Goal: Complete application form: Complete application form

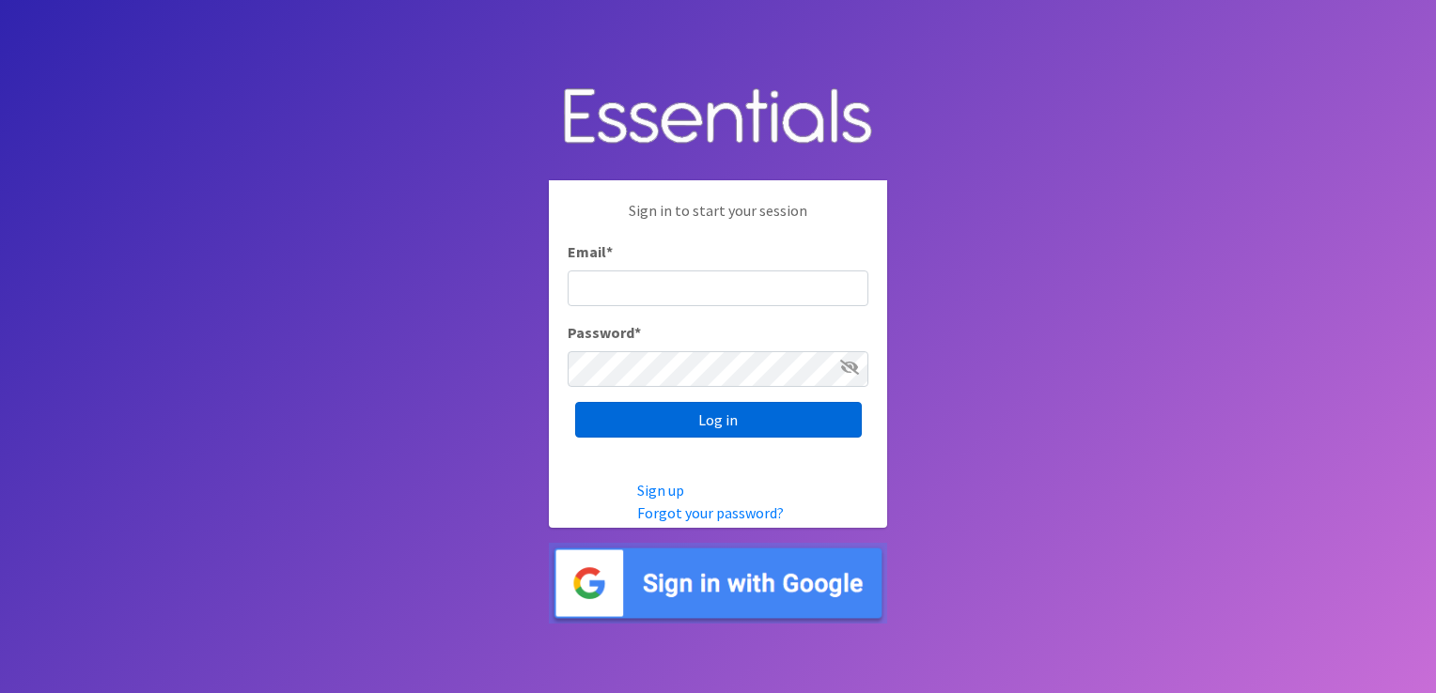
type input "Khardig@prokids.org"
click at [716, 427] on input "Log in" at bounding box center [718, 420] width 287 height 36
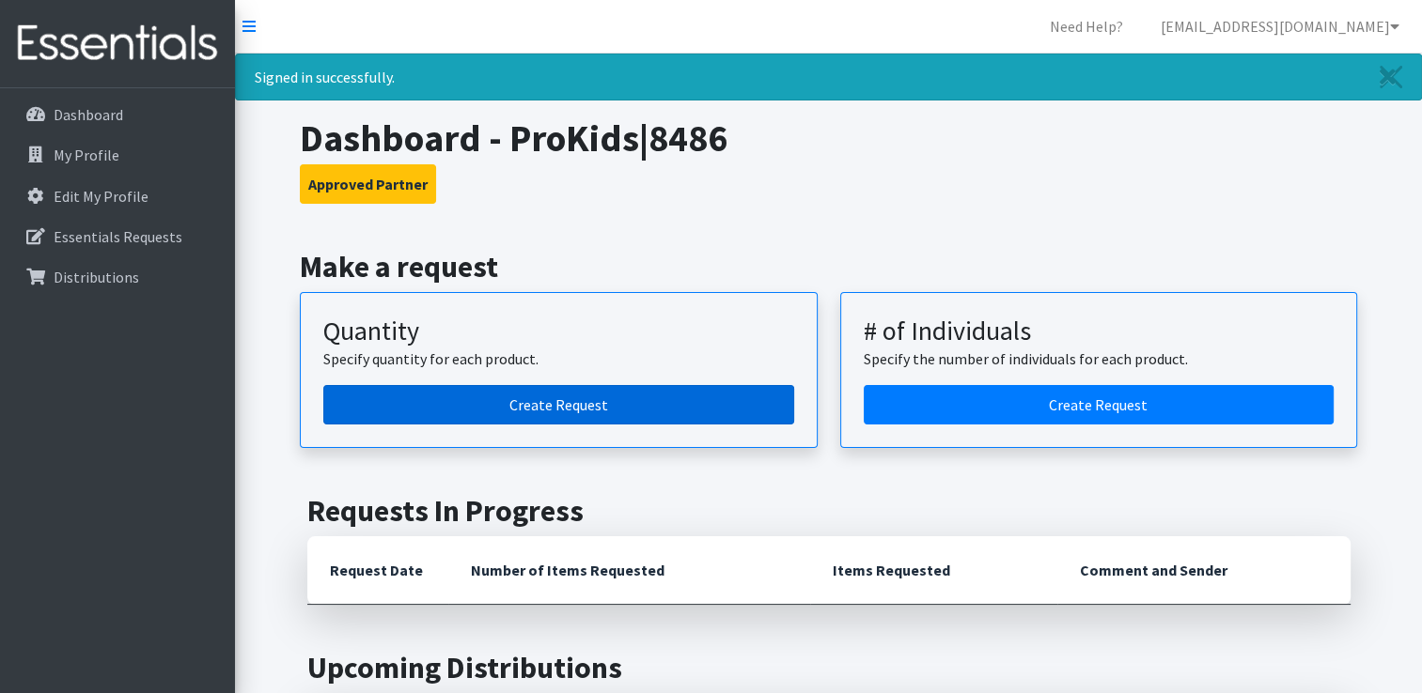
click at [489, 412] on link "Create Request" at bounding box center [558, 404] width 471 height 39
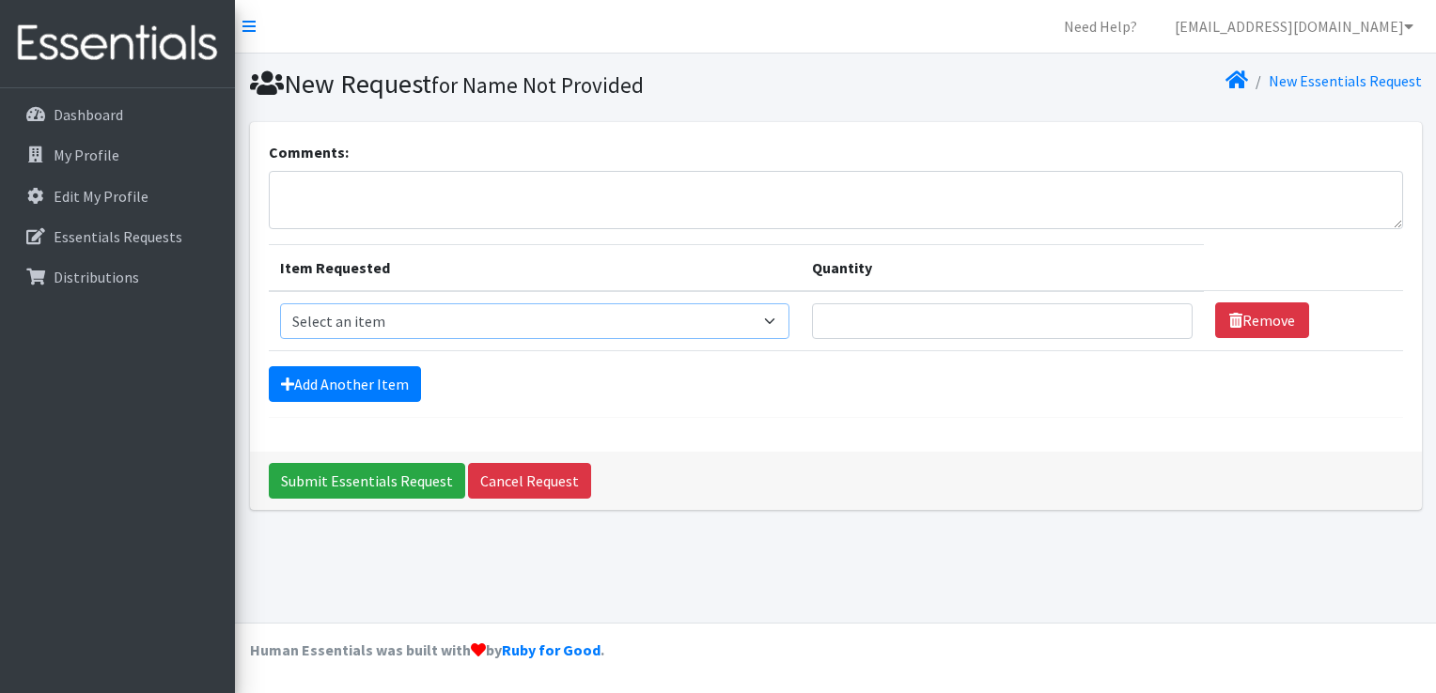
click at [778, 324] on select "Select an item Fly&Dry Potty Kit- 2T/3T Boy Fly&Dry Potty Kit- 2T/3T Girl Kids …" at bounding box center [535, 321] width 510 height 36
select select "1202"
click at [280, 303] on select "Select an item Fly&Dry Potty Kit- 2T/3T Boy Fly&Dry Potty Kit- 2T/3T Girl Kids …" at bounding box center [535, 321] width 510 height 36
click at [861, 332] on input "Quantity" at bounding box center [1002, 321] width 381 height 36
type input "3"
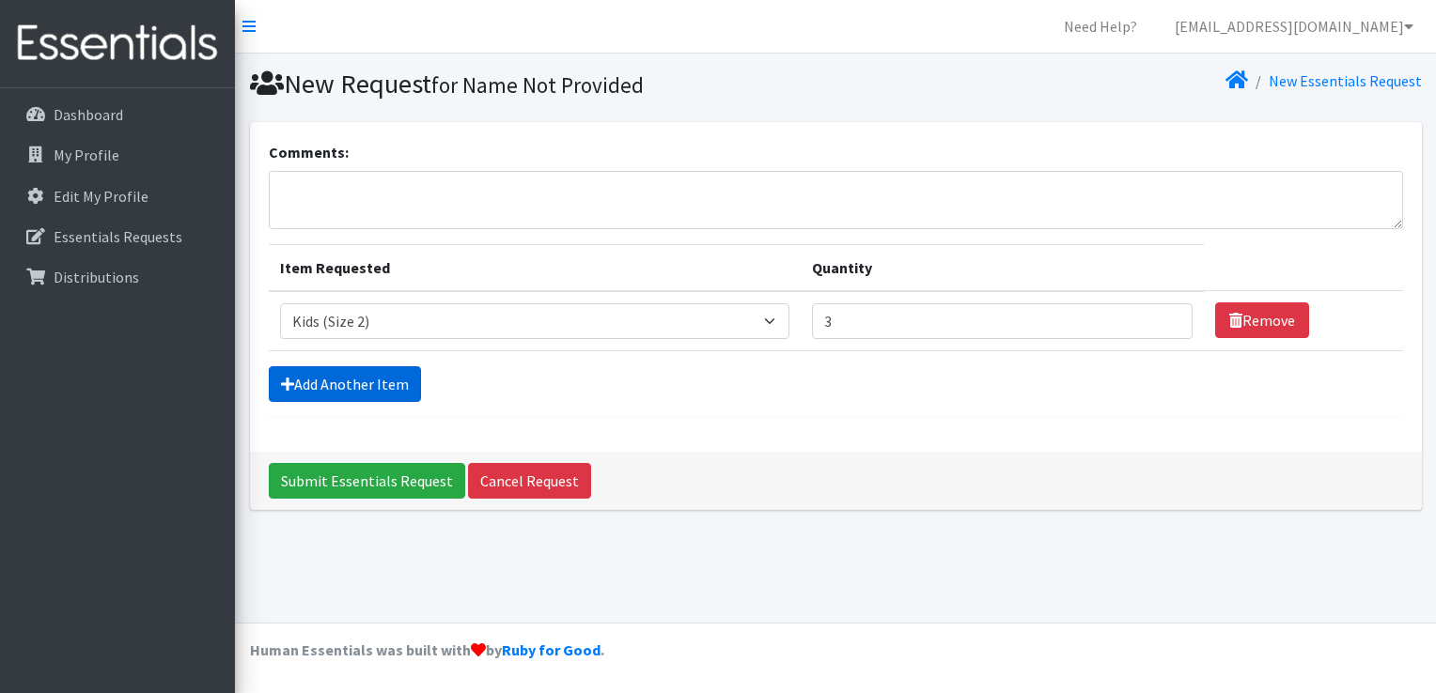
click at [330, 378] on link "Add Another Item" at bounding box center [345, 384] width 152 height 36
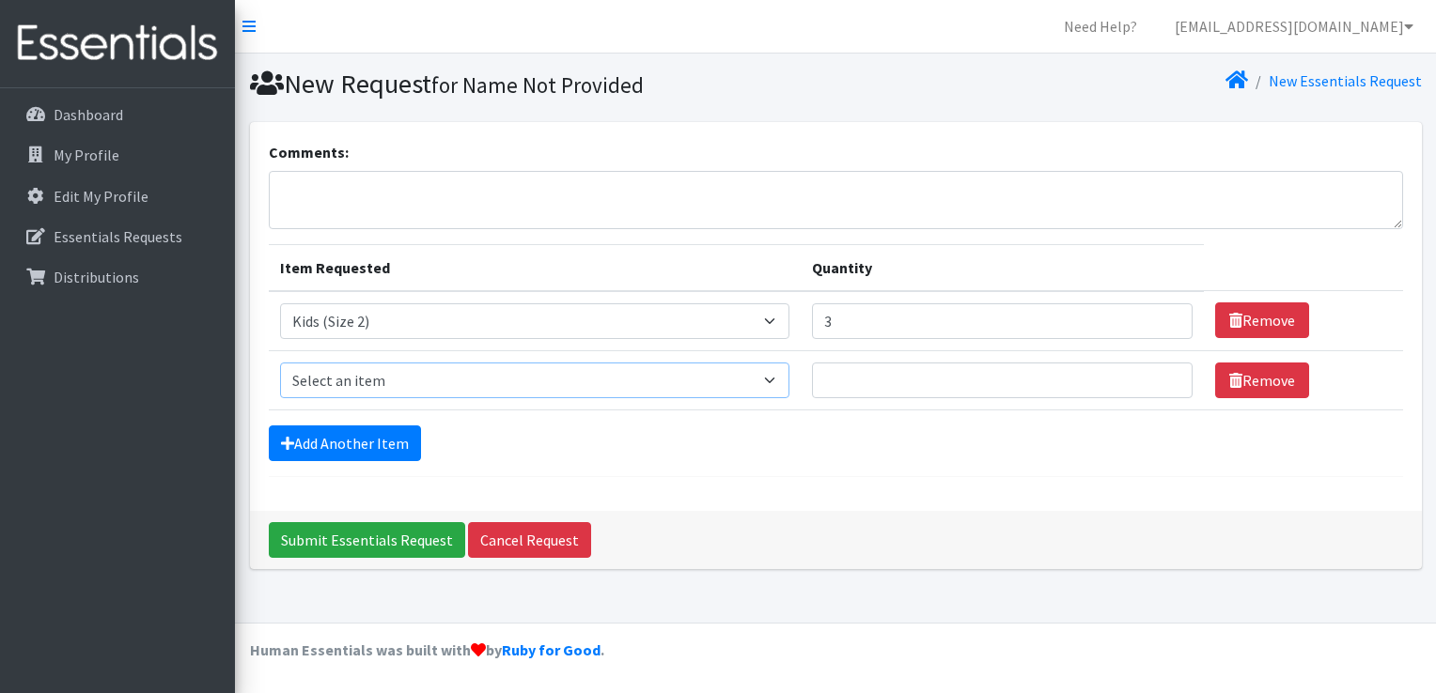
click at [330, 378] on select "Select an item Fly&Dry Potty Kit- 2T/3T Boy Fly&Dry Potty Kit- 2T/3T Girl Kids …" at bounding box center [535, 381] width 510 height 36
select select "1221"
click at [280, 363] on select "Select an item Fly&Dry Potty Kit- 2T/3T Boy Fly&Dry Potty Kit- 2T/3T Girl Kids …" at bounding box center [535, 381] width 510 height 36
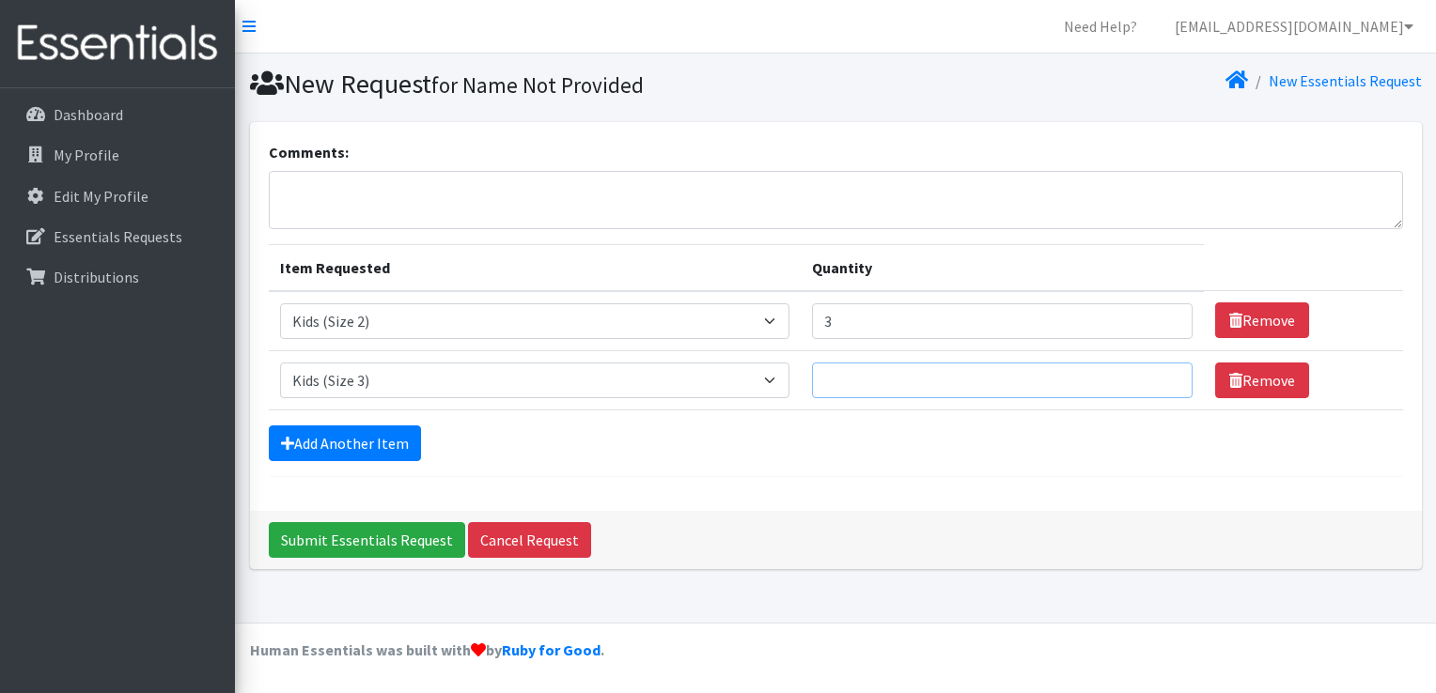
click at [891, 375] on input "Quantity" at bounding box center [1002, 381] width 381 height 36
type input "4"
click at [346, 438] on link "Add Another Item" at bounding box center [345, 444] width 152 height 36
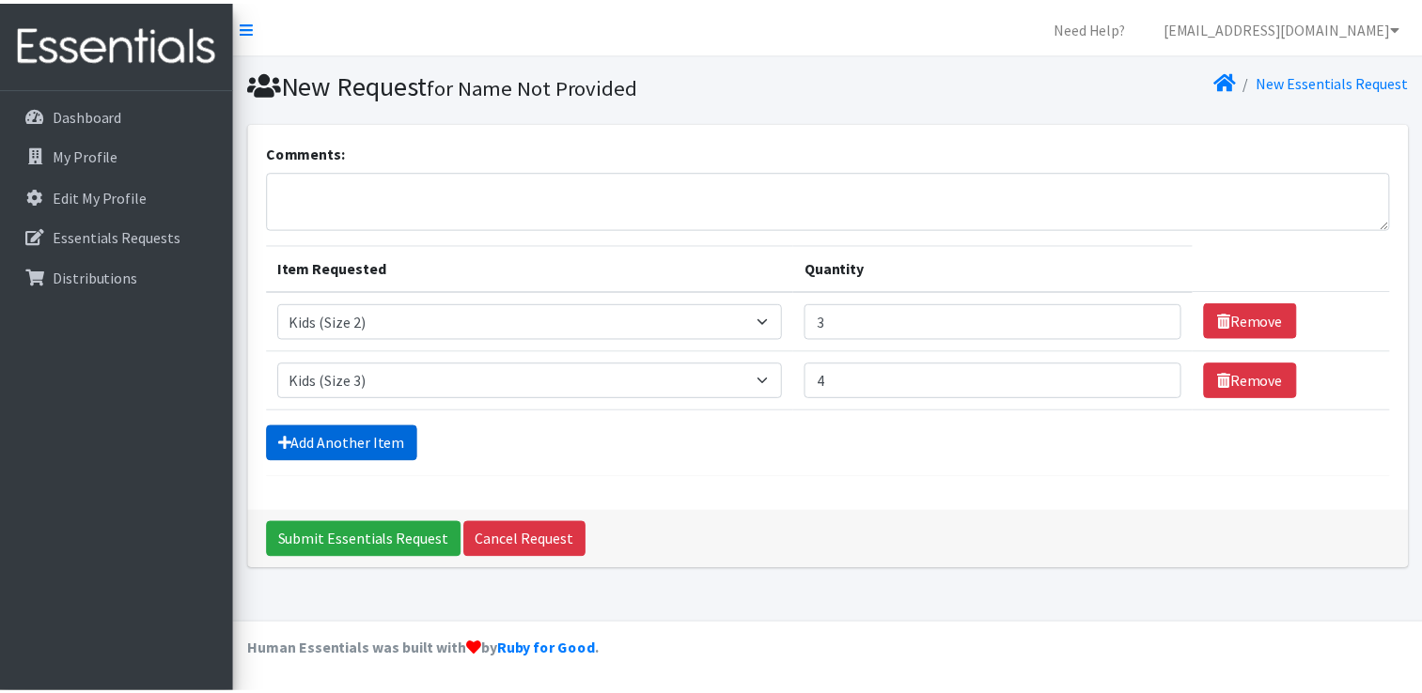
scroll to position [17, 0]
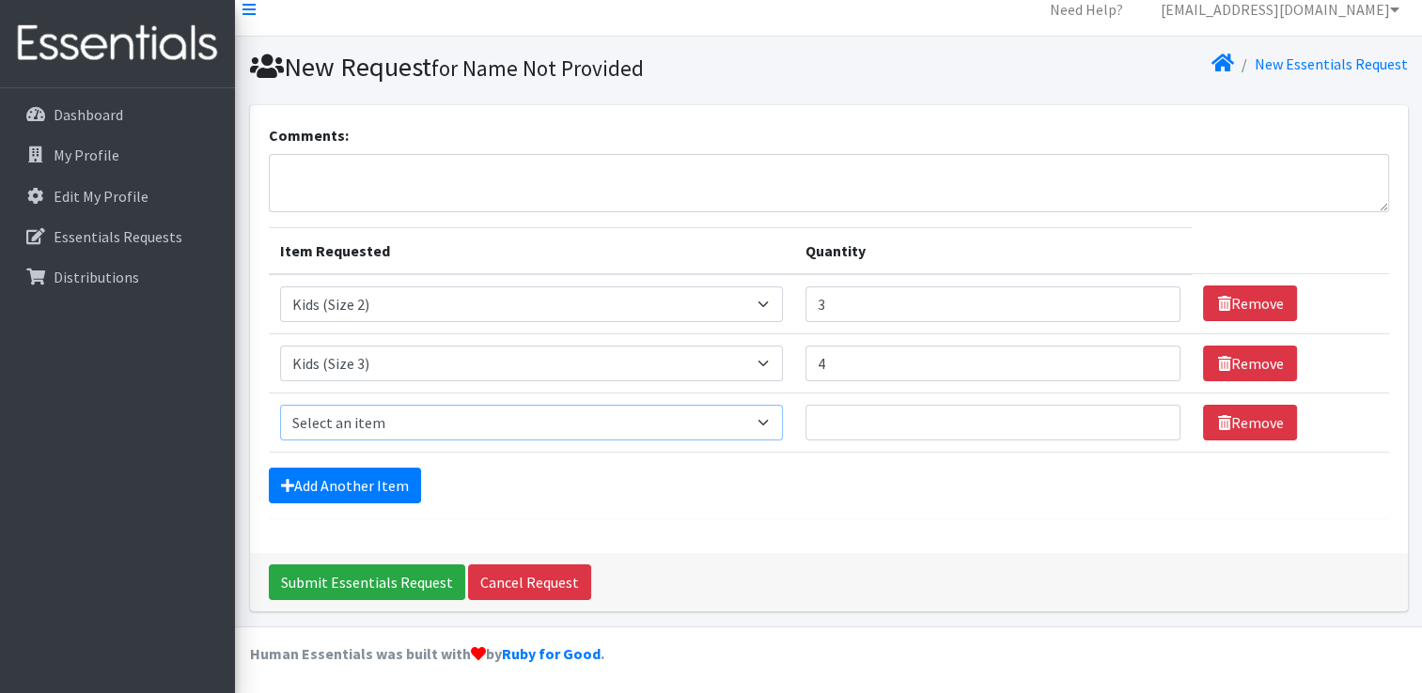
click at [371, 419] on select "Select an item Fly&Dry Potty Kit- 2T/3T Boy Fly&Dry Potty Kit- 2T/3T Girl Kids …" at bounding box center [532, 423] width 504 height 36
select select "1213"
click at [280, 405] on select "Select an item Fly&Dry Potty Kit- 2T/3T Boy Fly&Dry Potty Kit- 2T/3T Girl Kids …" at bounding box center [532, 423] width 504 height 36
click at [896, 421] on input "Quantity" at bounding box center [992, 423] width 375 height 36
type input "8"
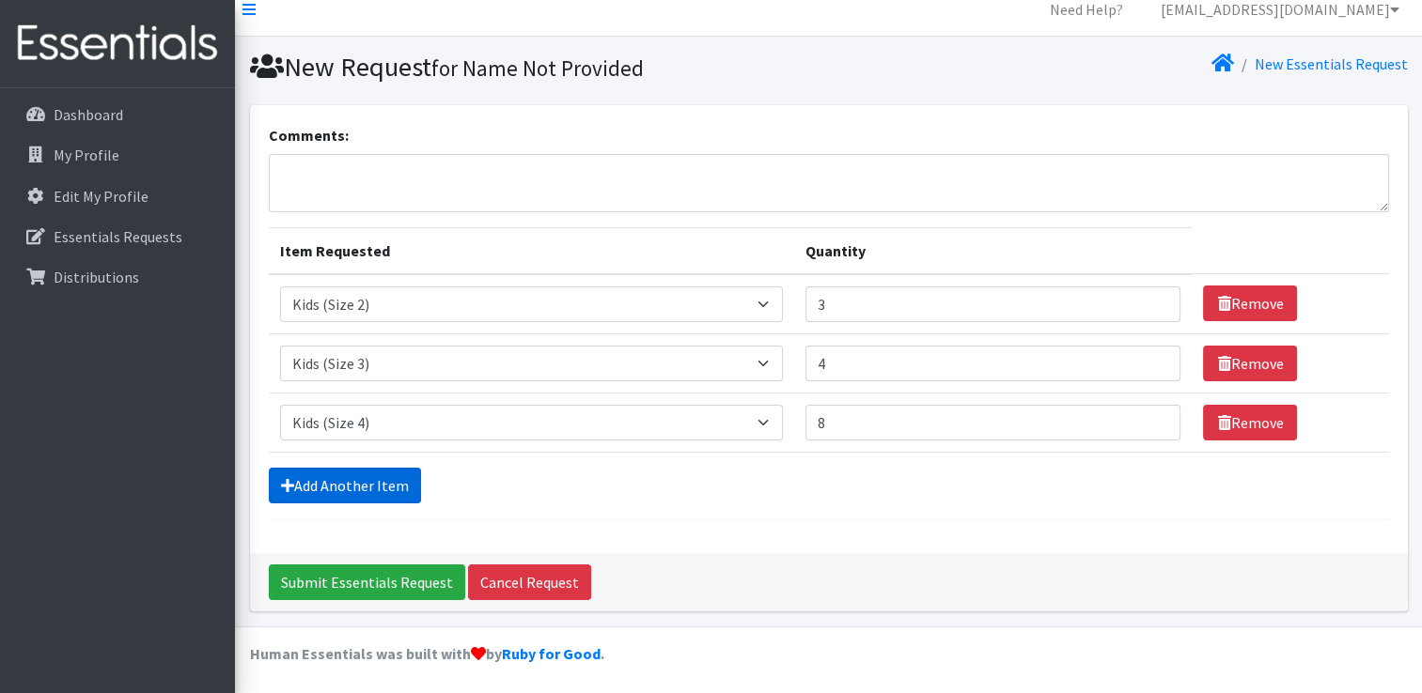
click at [316, 472] on link "Add Another Item" at bounding box center [345, 486] width 152 height 36
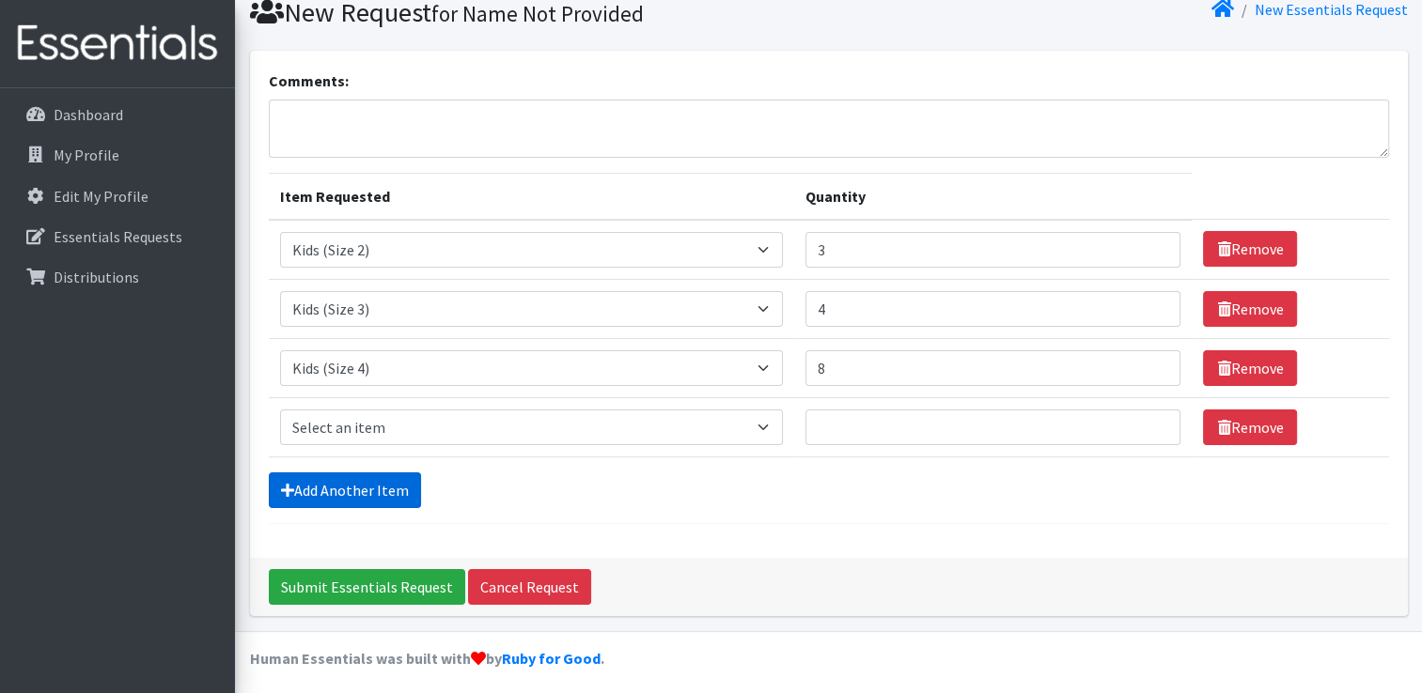
scroll to position [76, 0]
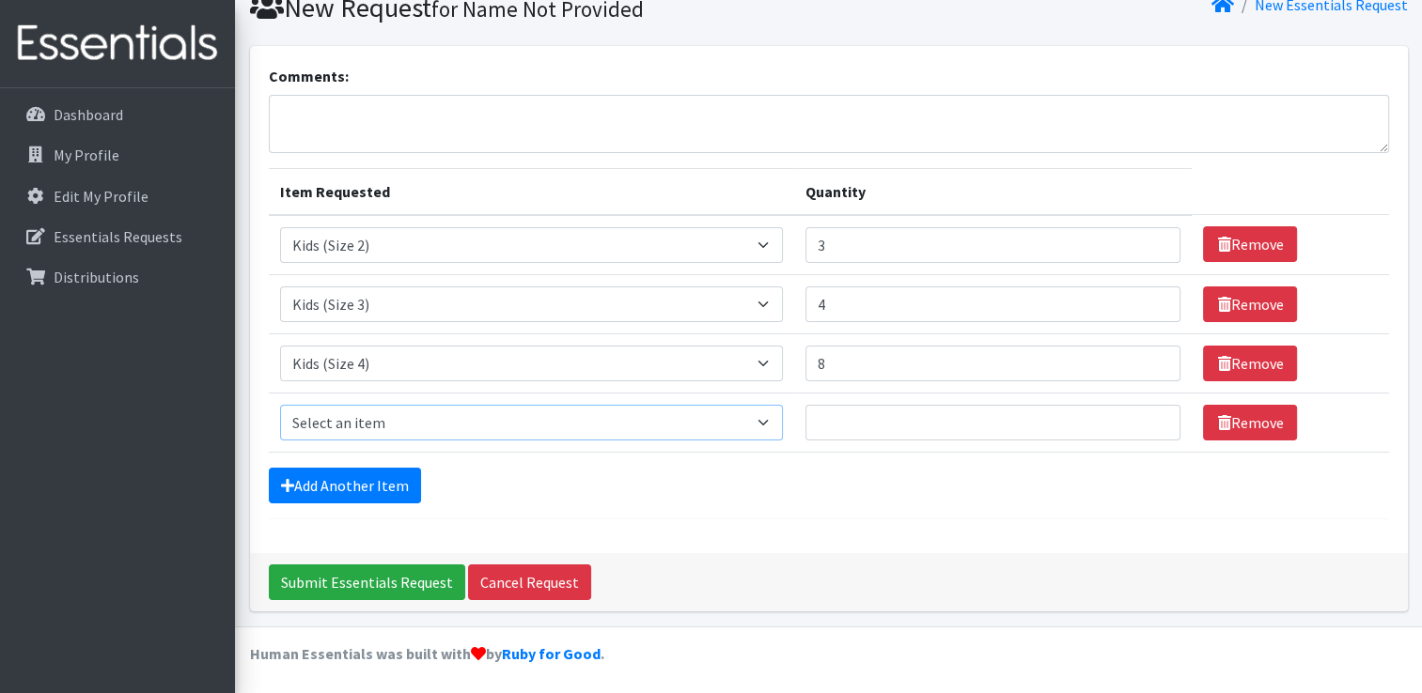
click at [372, 415] on select "Select an item Fly&Dry Potty Kit- 2T/3T Boy Fly&Dry Potty Kit- 2T/3T Girl Kids …" at bounding box center [532, 423] width 504 height 36
select select "1214"
click at [280, 405] on select "Select an item Fly&Dry Potty Kit- 2T/3T Boy Fly&Dry Potty Kit- 2T/3T Girl Kids …" at bounding box center [532, 423] width 504 height 36
click at [908, 415] on input "Quantity" at bounding box center [992, 423] width 375 height 36
type input "14"
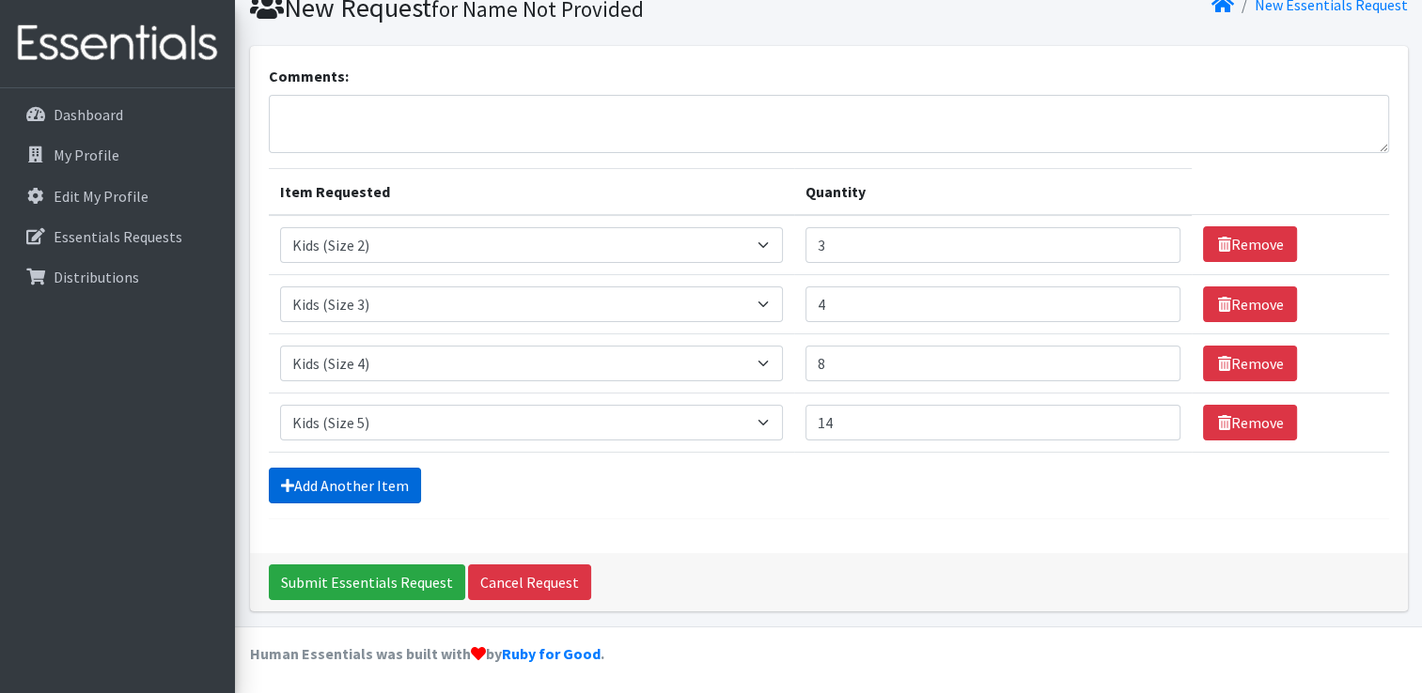
click at [310, 490] on link "Add Another Item" at bounding box center [345, 486] width 152 height 36
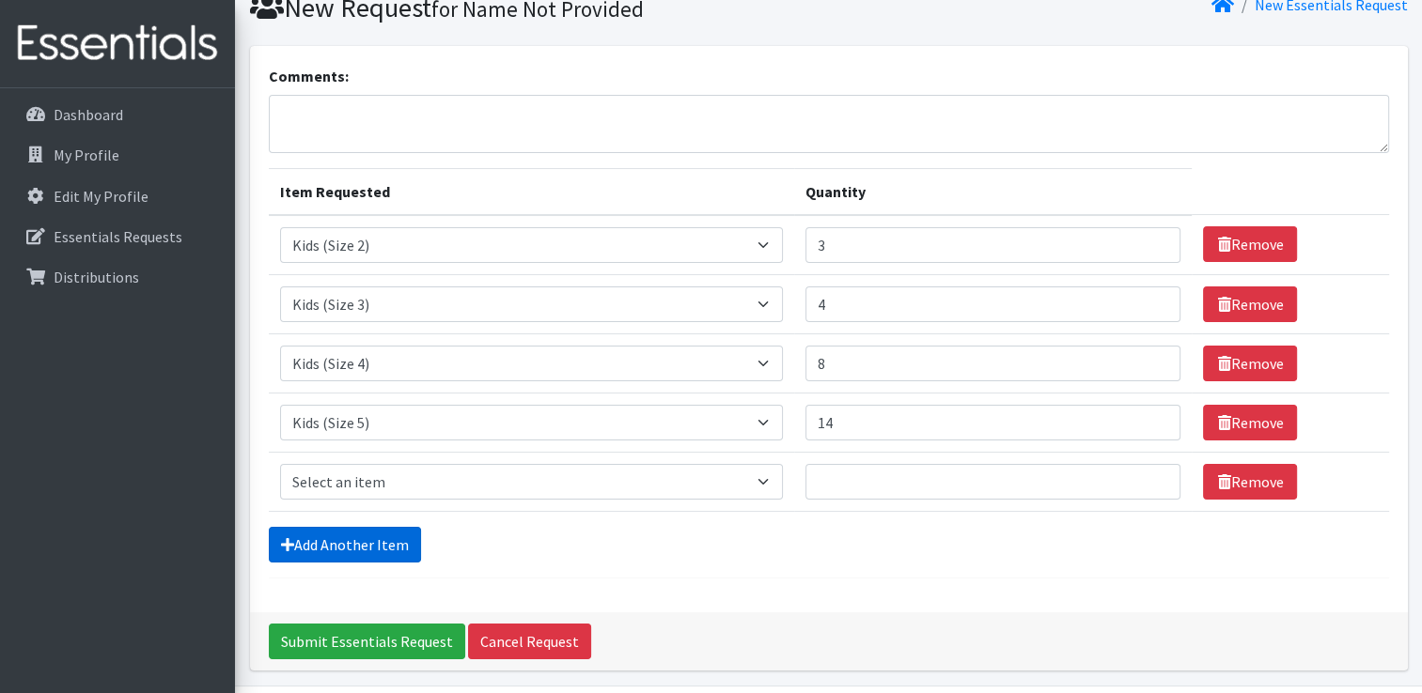
scroll to position [135, 0]
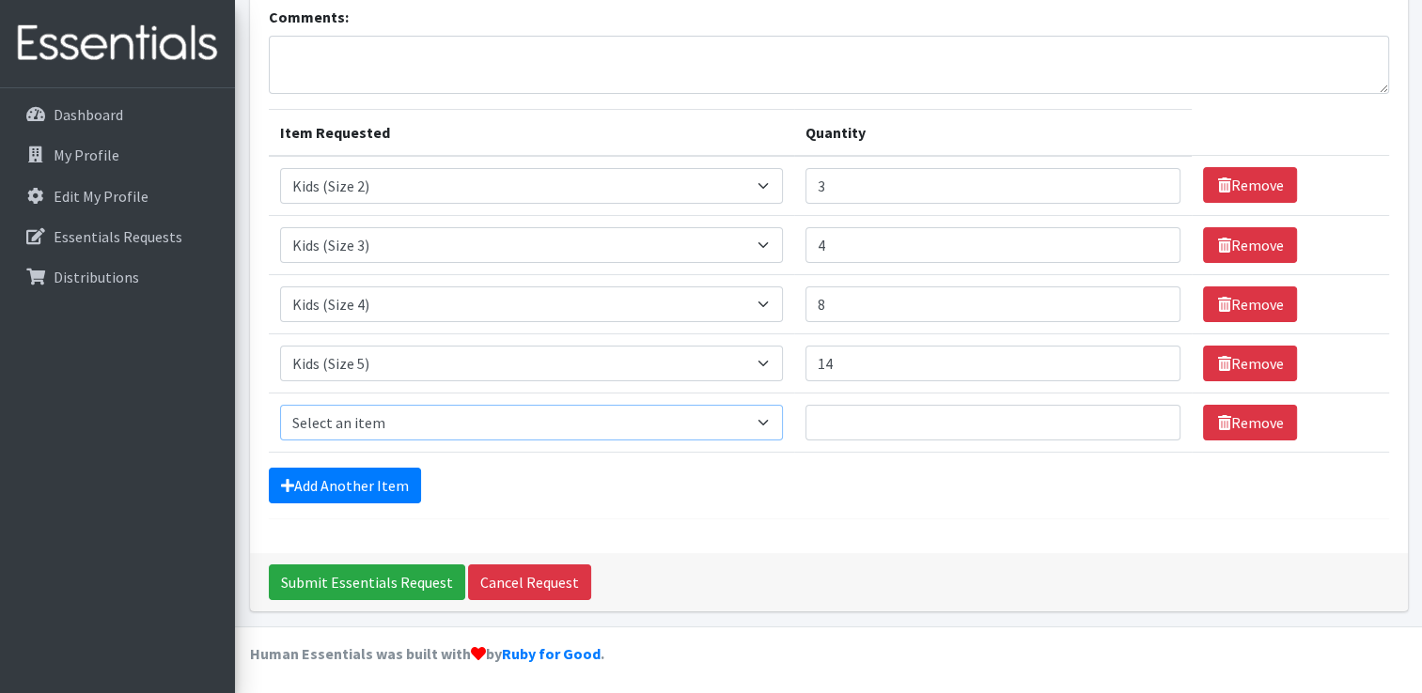
click at [346, 429] on select "Select an item Fly&Dry Potty Kit- 2T/3T Boy Fly&Dry Potty Kit- 2T/3T Girl Kids …" at bounding box center [532, 423] width 504 height 36
select select "1216"
click at [280, 405] on select "Select an item Fly&Dry Potty Kit- 2T/3T Boy Fly&Dry Potty Kit- 2T/3T Girl Kids …" at bounding box center [532, 423] width 504 height 36
click at [891, 427] on input "Quantity" at bounding box center [992, 423] width 375 height 36
type input "7"
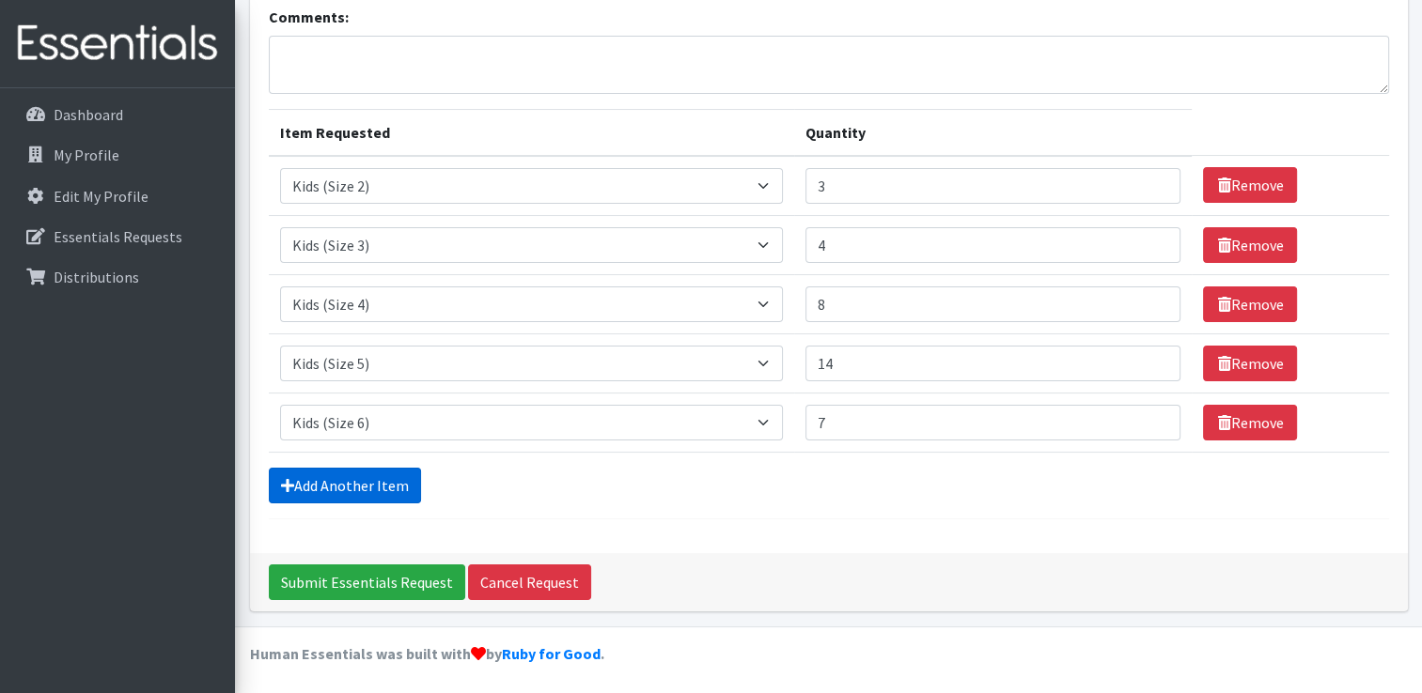
click at [391, 485] on link "Add Another Item" at bounding box center [345, 486] width 152 height 36
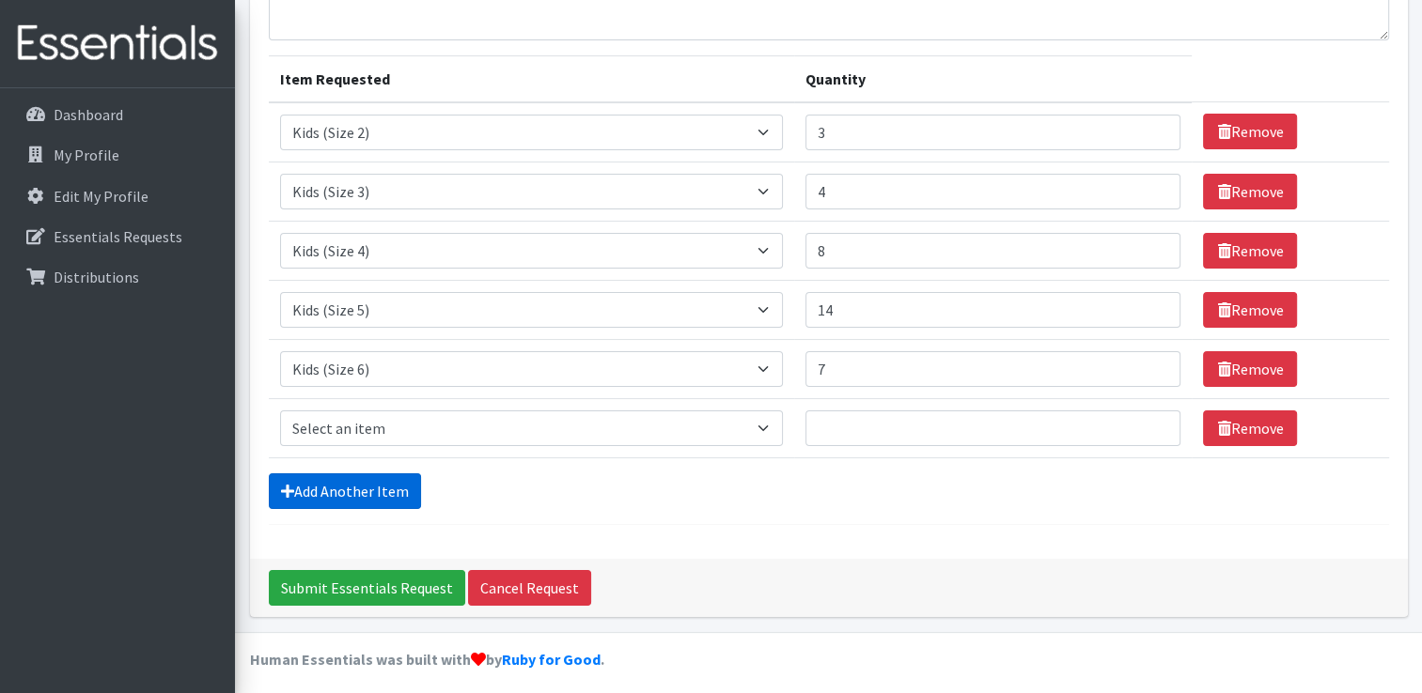
scroll to position [194, 0]
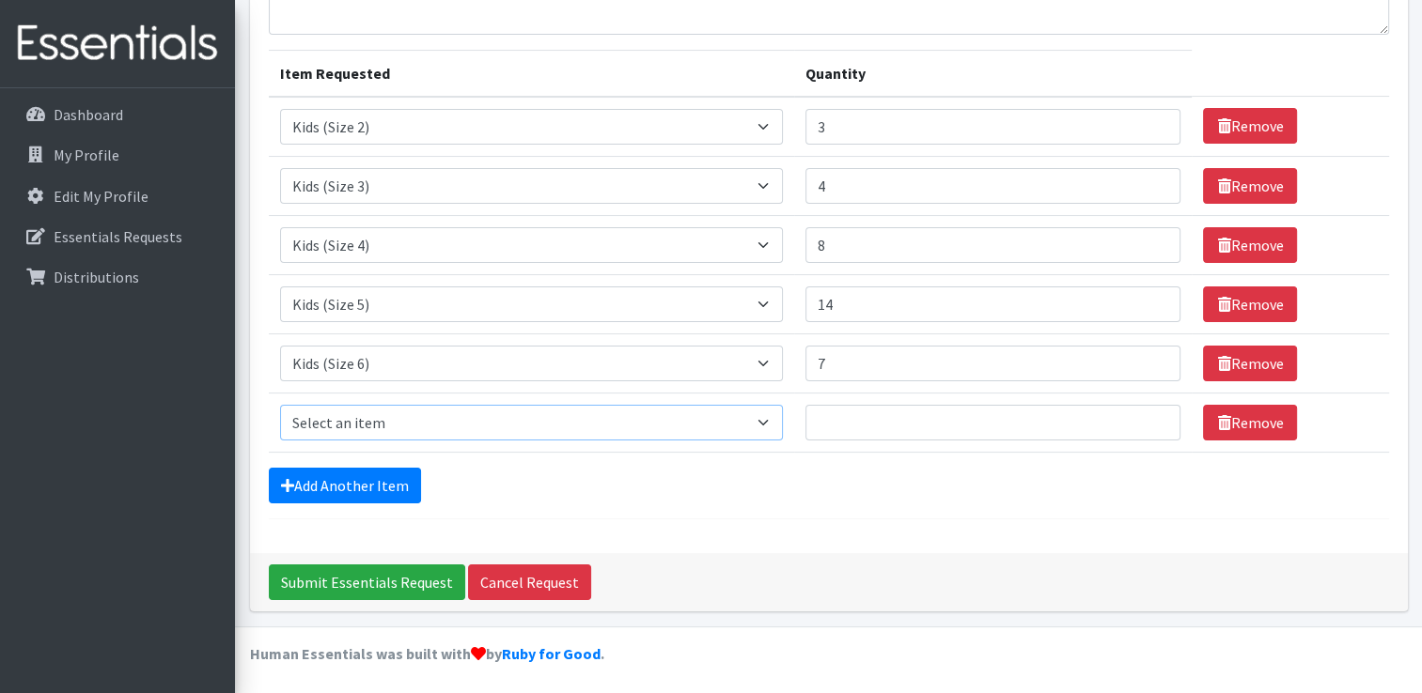
click at [417, 415] on select "Select an item Fly&Dry Potty Kit- 2T/3T Boy Fly&Dry Potty Kit- 2T/3T Girl Kids …" at bounding box center [532, 423] width 504 height 36
select select "1413"
click at [280, 405] on select "Select an item Fly&Dry Potty Kit- 2T/3T Boy Fly&Dry Potty Kit- 2T/3T Girl Kids …" at bounding box center [532, 423] width 504 height 36
click at [928, 423] on input "Quantity" at bounding box center [992, 423] width 375 height 36
type input "2"
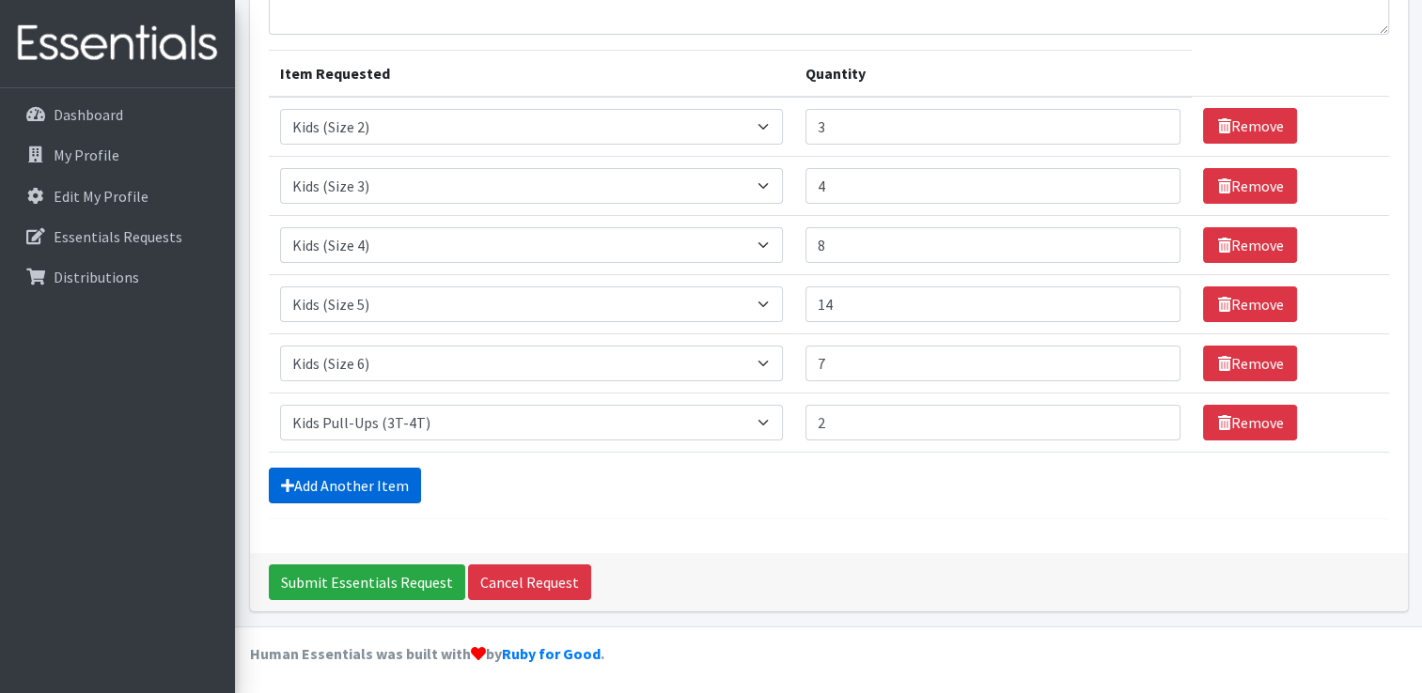
click at [343, 481] on link "Add Another Item" at bounding box center [345, 486] width 152 height 36
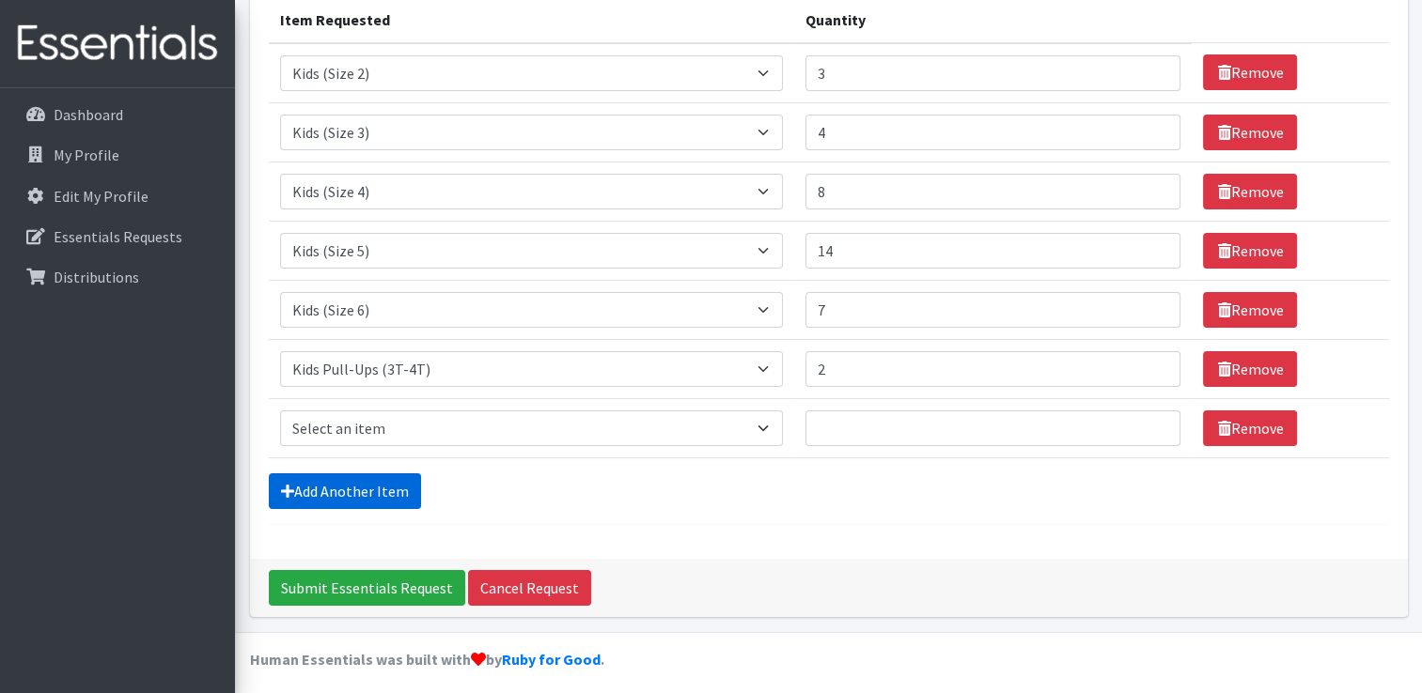
scroll to position [253, 0]
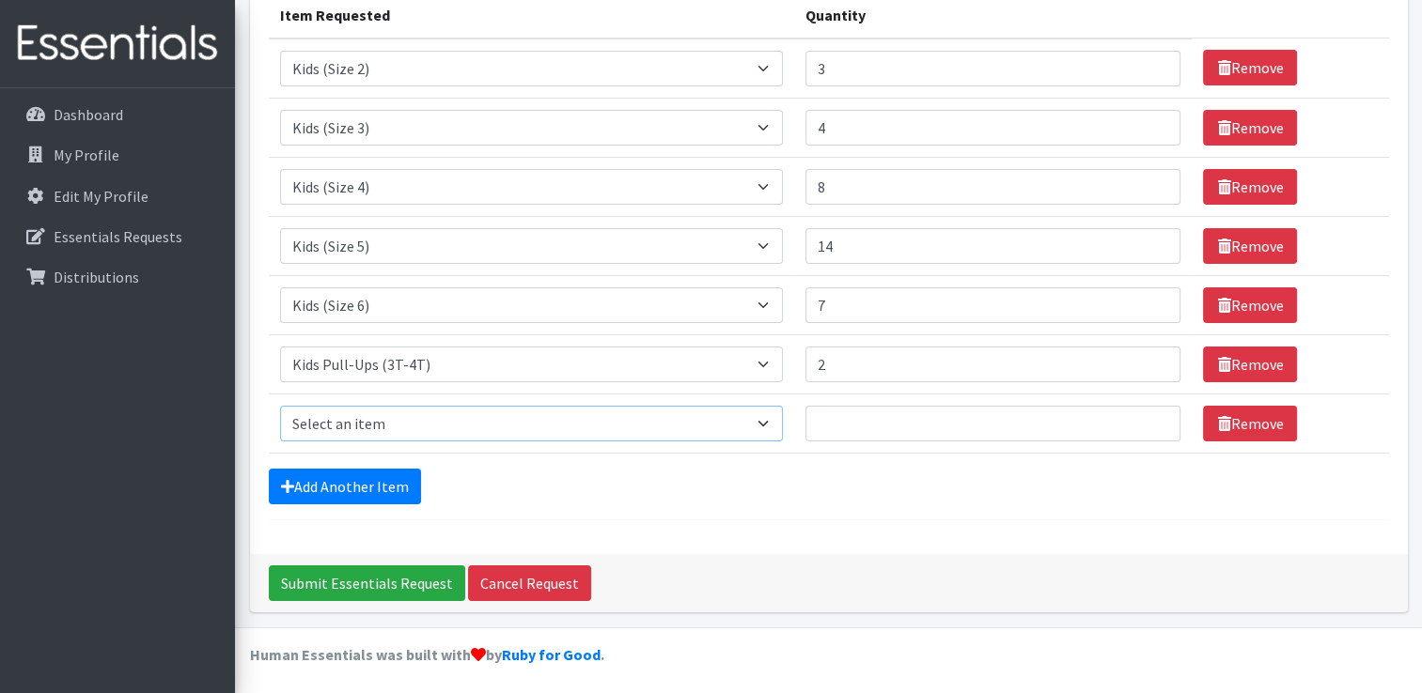
click at [381, 422] on select "Select an item Fly&Dry Potty Kit- 2T/3T Boy Fly&Dry Potty Kit- 2T/3T Girl Kids …" at bounding box center [532, 424] width 504 height 36
select select "1412"
click at [280, 406] on select "Select an item Fly&Dry Potty Kit- 2T/3T Boy Fly&Dry Potty Kit- 2T/3T Girl Kids …" at bounding box center [532, 424] width 504 height 36
click at [926, 418] on input "Quantity" at bounding box center [992, 424] width 375 height 36
type input "3"
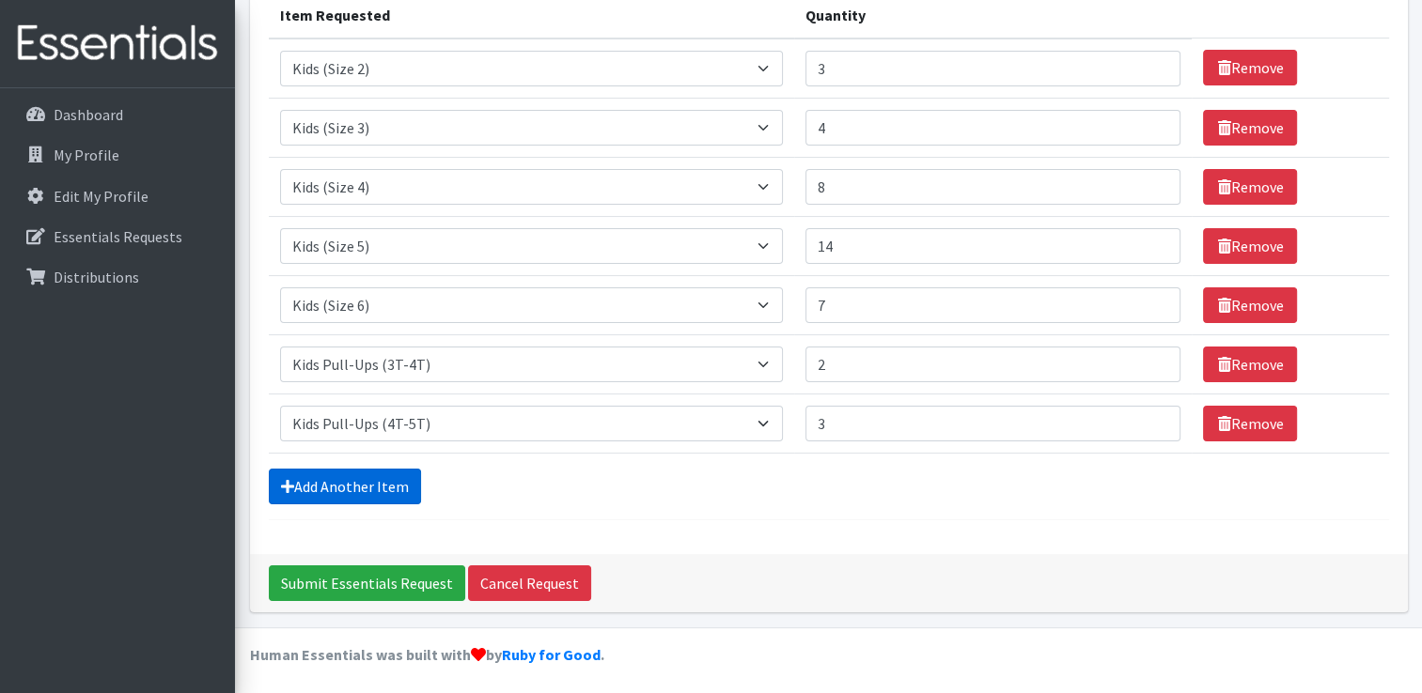
click at [295, 479] on link "Add Another Item" at bounding box center [345, 487] width 152 height 36
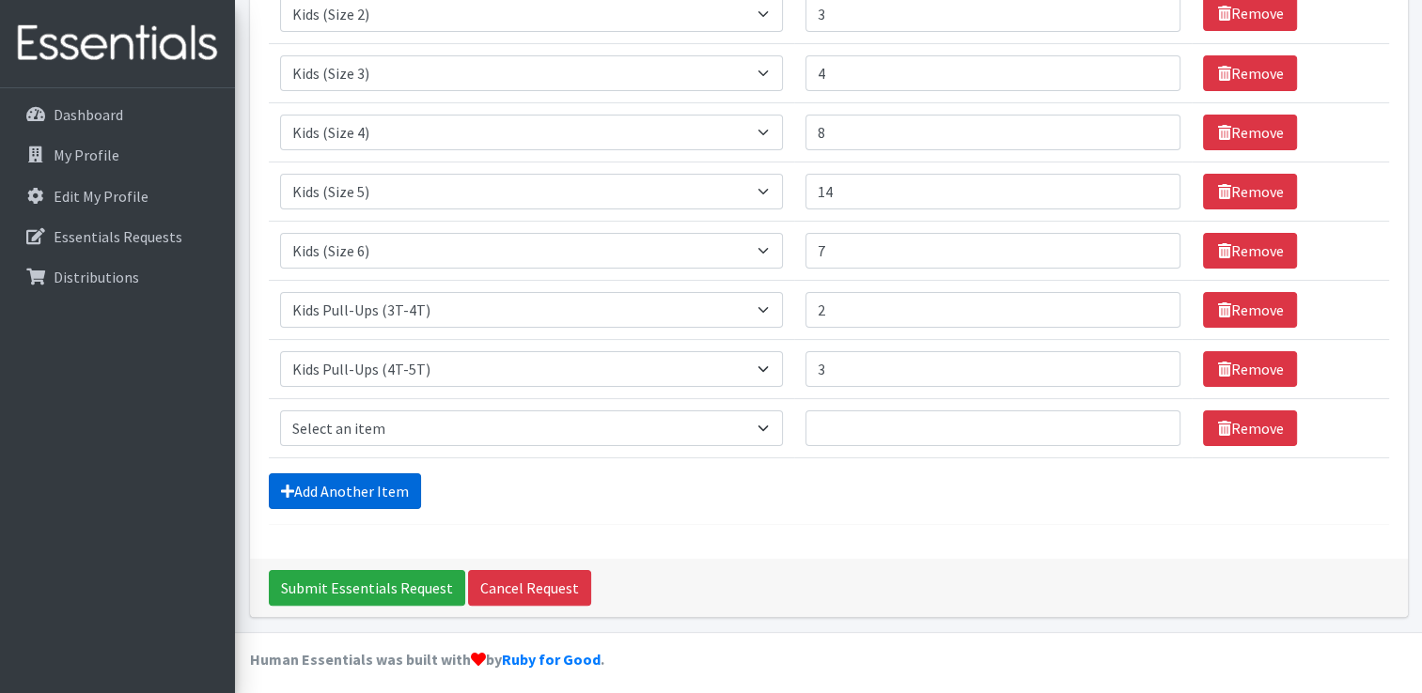
scroll to position [312, 0]
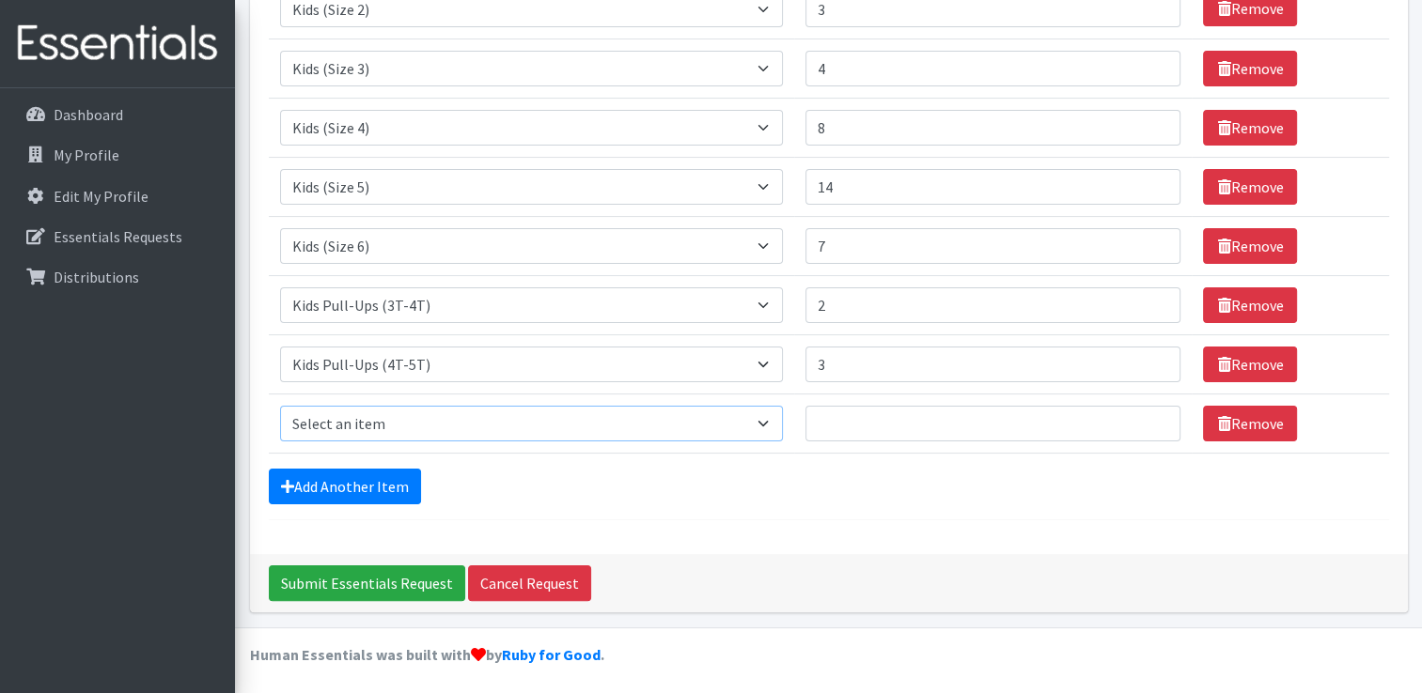
click at [426, 418] on select "Select an item Fly&Dry Potty Kit- 2T/3T Boy Fly&Dry Potty Kit- 2T/3T Girl Kids …" at bounding box center [532, 424] width 504 height 36
select select "15347"
click at [280, 406] on select "Select an item Fly&Dry Potty Kit- 2T/3T Boy Fly&Dry Potty Kit- 2T/3T Girl Kids …" at bounding box center [532, 424] width 504 height 36
click at [906, 423] on input "Quantity" at bounding box center [992, 424] width 375 height 36
type input "3"
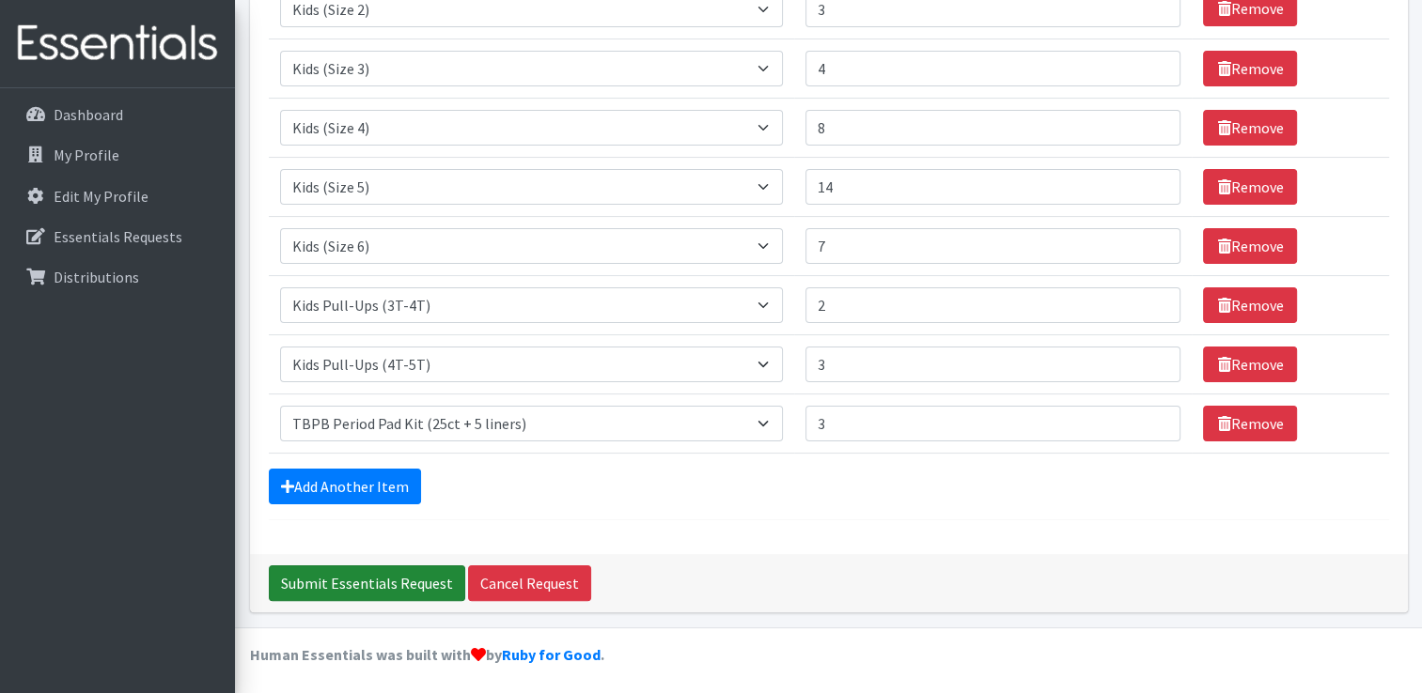
click at [414, 577] on input "Submit Essentials Request" at bounding box center [367, 584] width 196 height 36
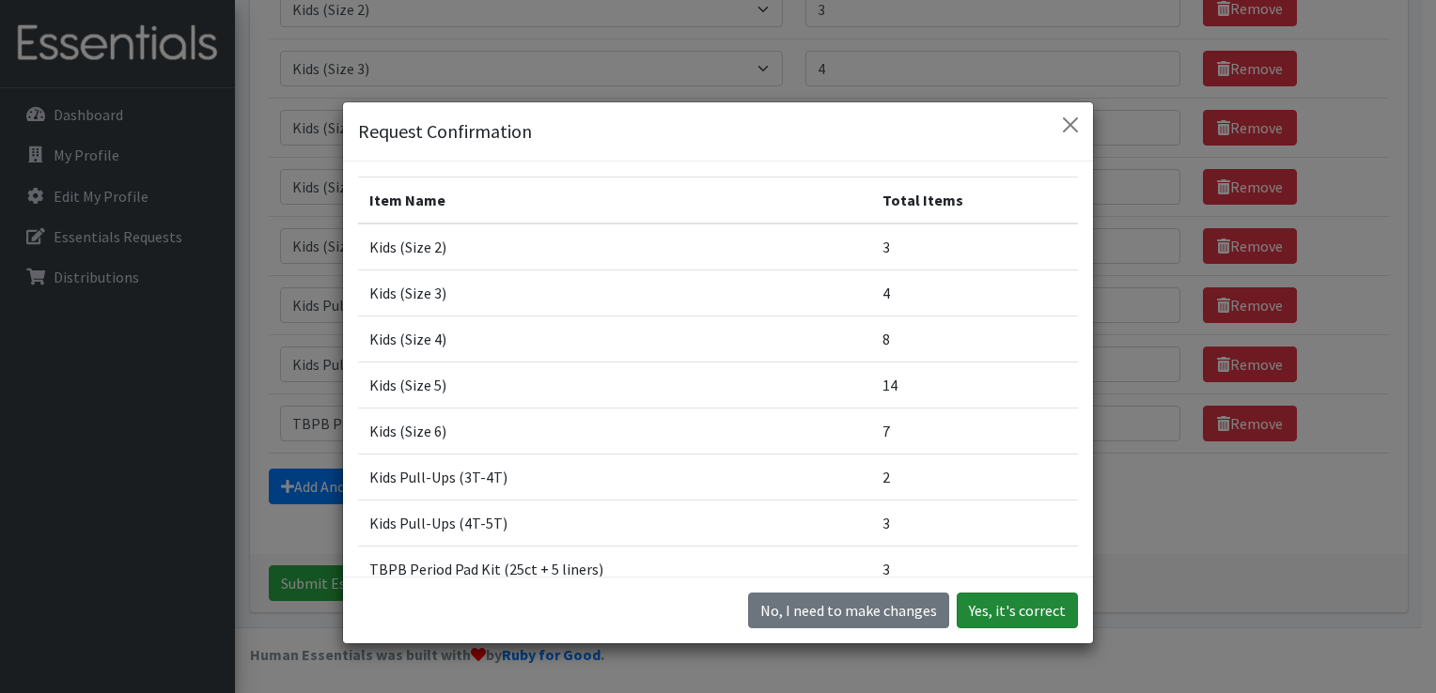
click at [1030, 612] on button "Yes, it's correct" at bounding box center [1017, 611] width 121 height 36
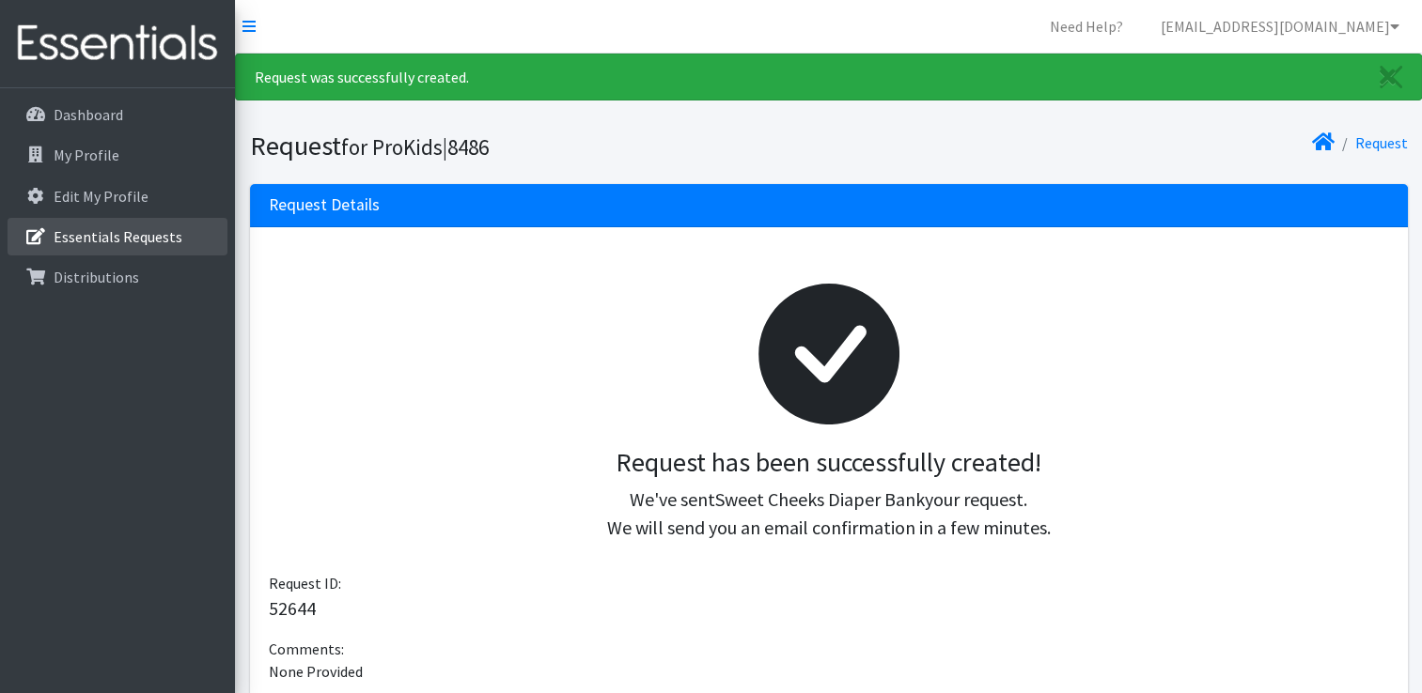
click at [170, 241] on p "Essentials Requests" at bounding box center [118, 236] width 129 height 19
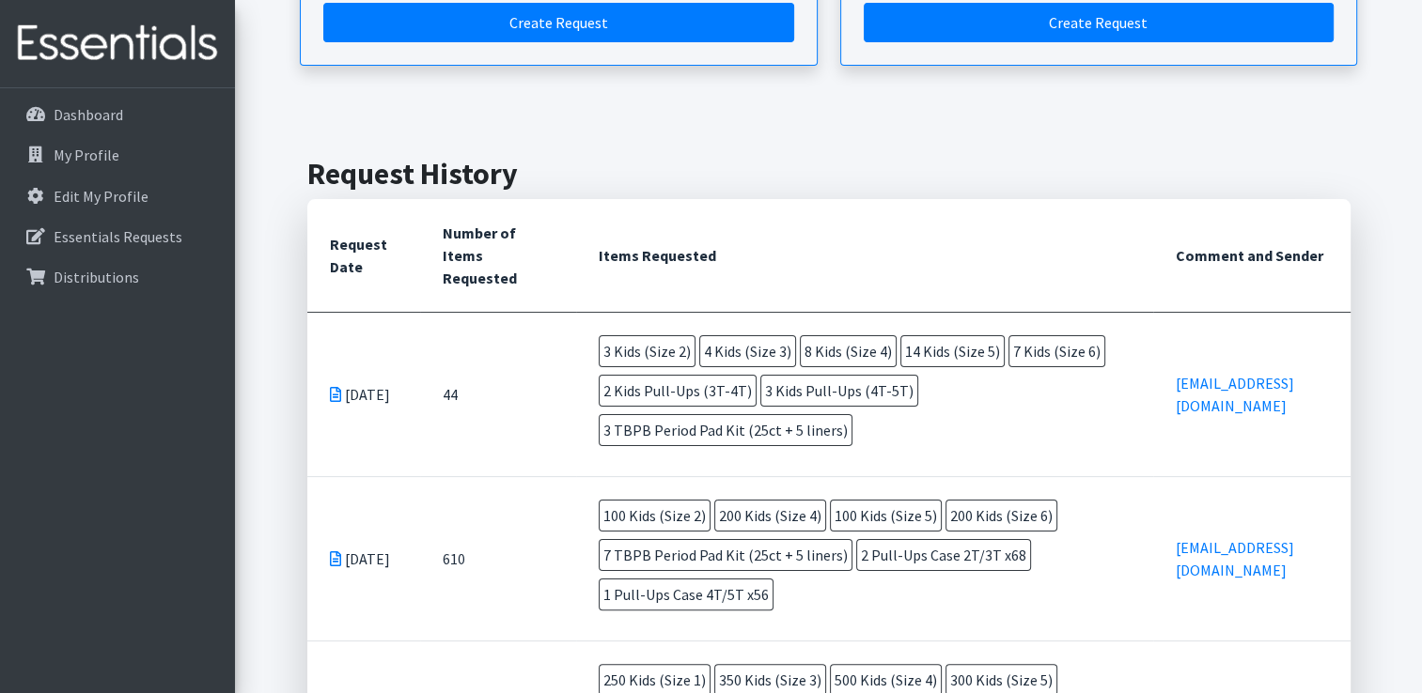
scroll to position [305, 0]
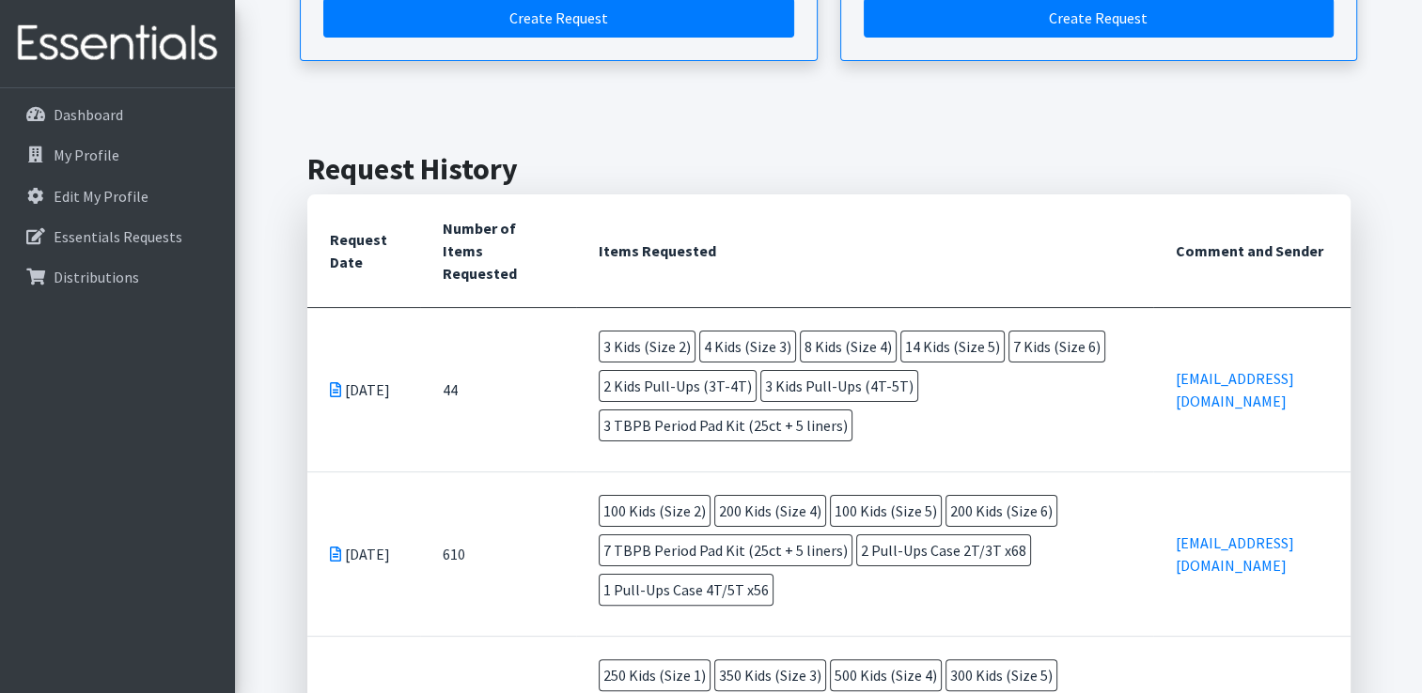
click at [735, 348] on span "4 Kids (Size 3)" at bounding box center [747, 347] width 97 height 32
click at [335, 382] on icon at bounding box center [335, 389] width 11 height 15
click at [104, 126] on link "Dashboard" at bounding box center [118, 115] width 220 height 38
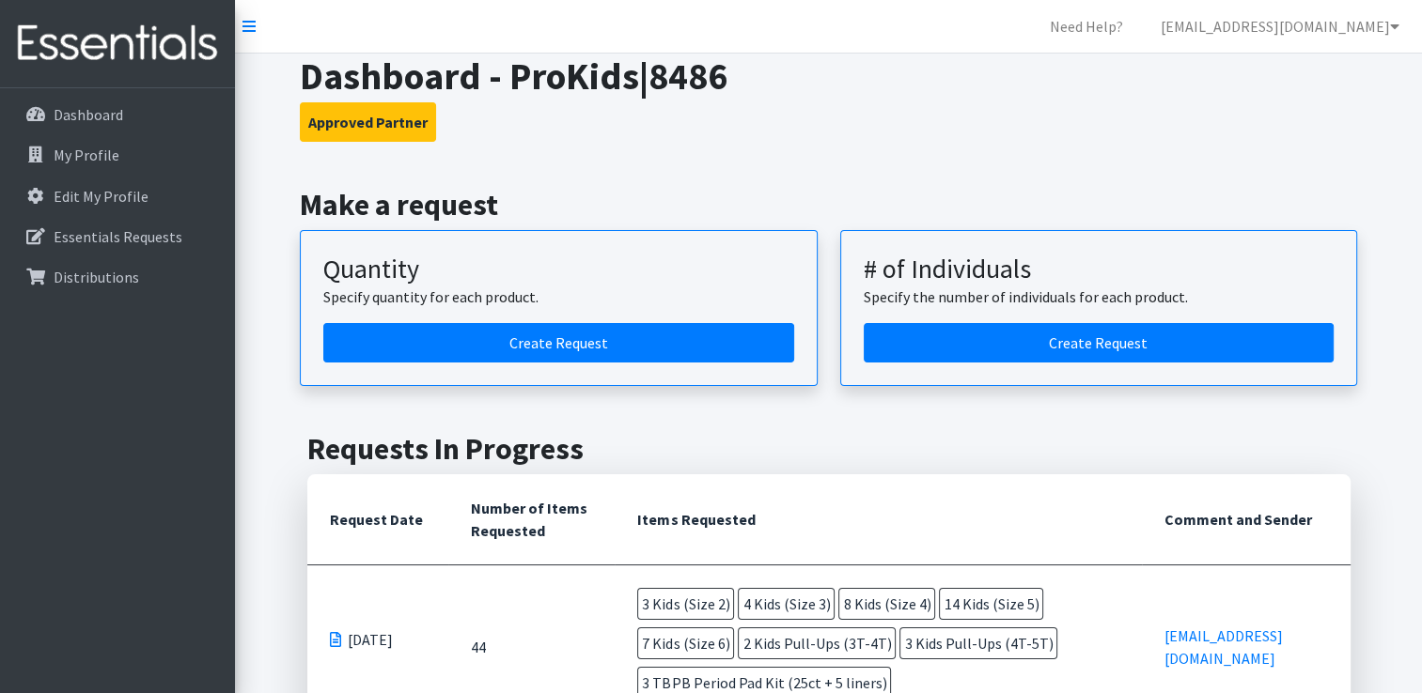
scroll to position [18, 0]
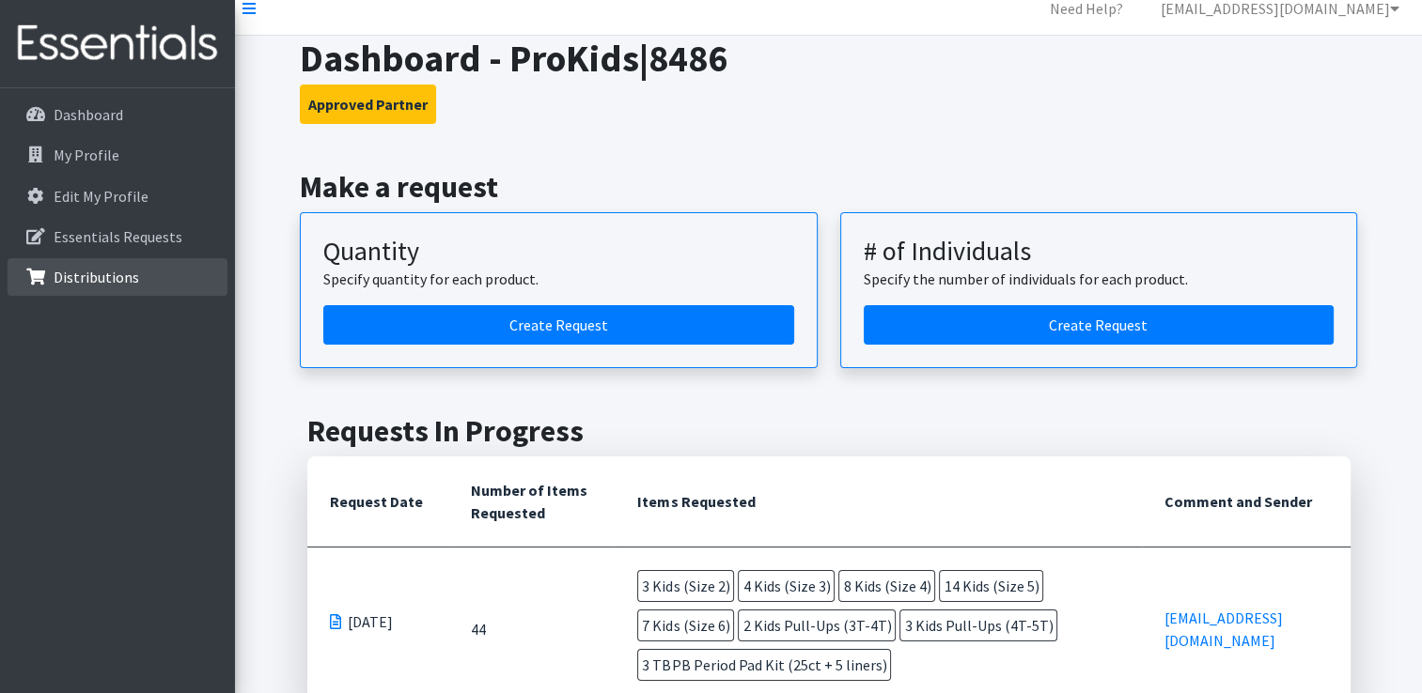
click at [134, 267] on link "Distributions" at bounding box center [118, 277] width 220 height 38
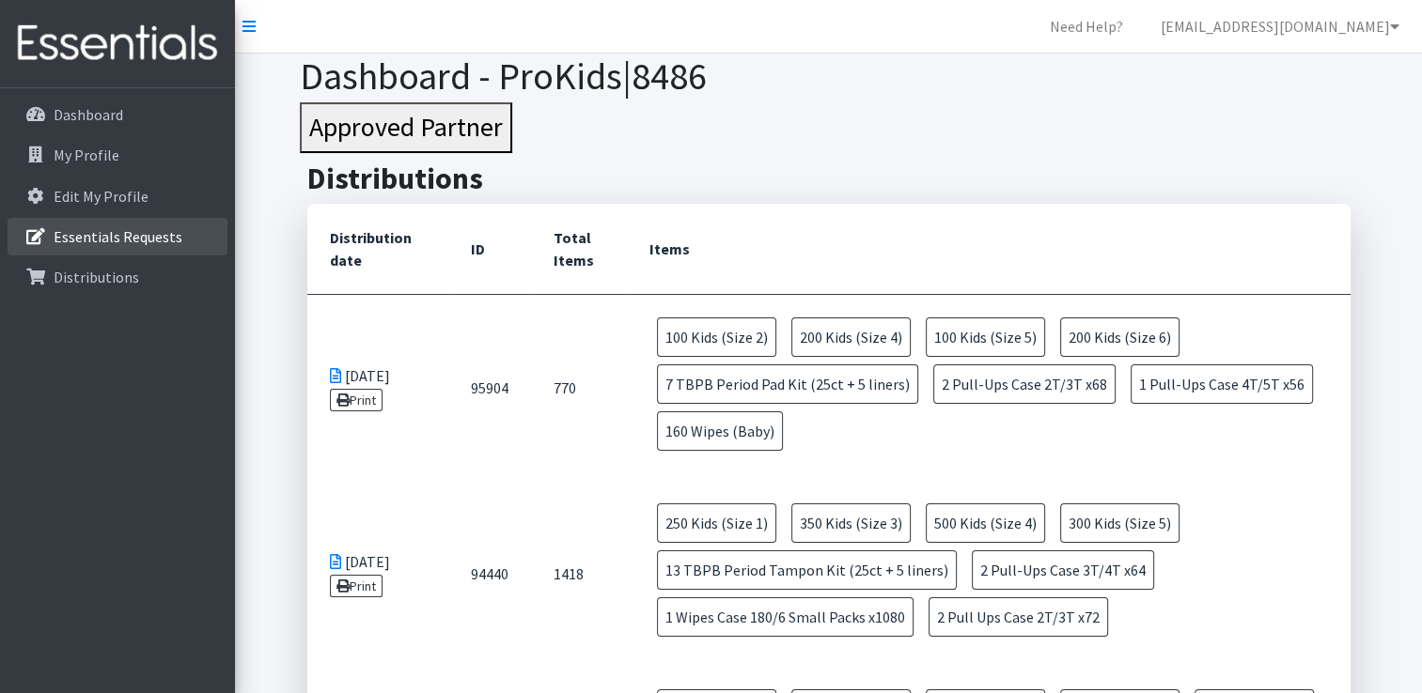
click at [155, 238] on p "Essentials Requests" at bounding box center [118, 236] width 129 height 19
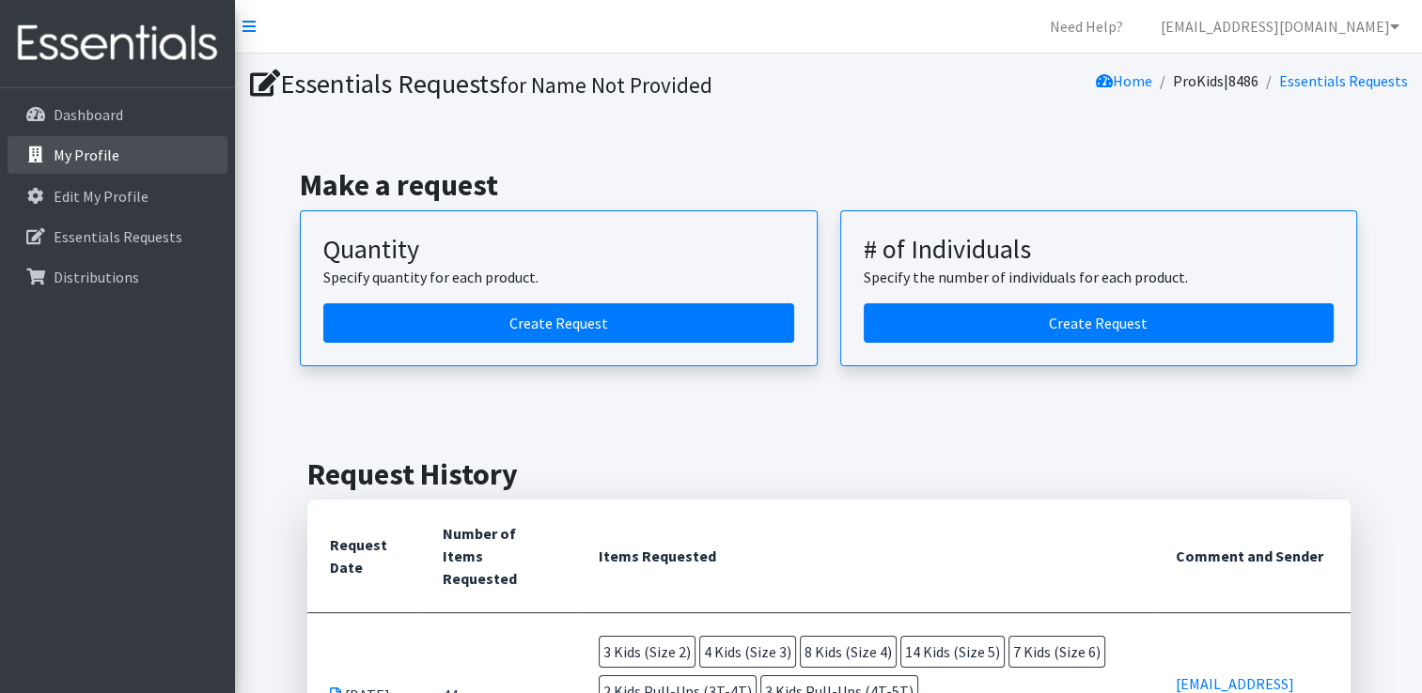
click at [139, 139] on link "My Profile" at bounding box center [118, 155] width 220 height 38
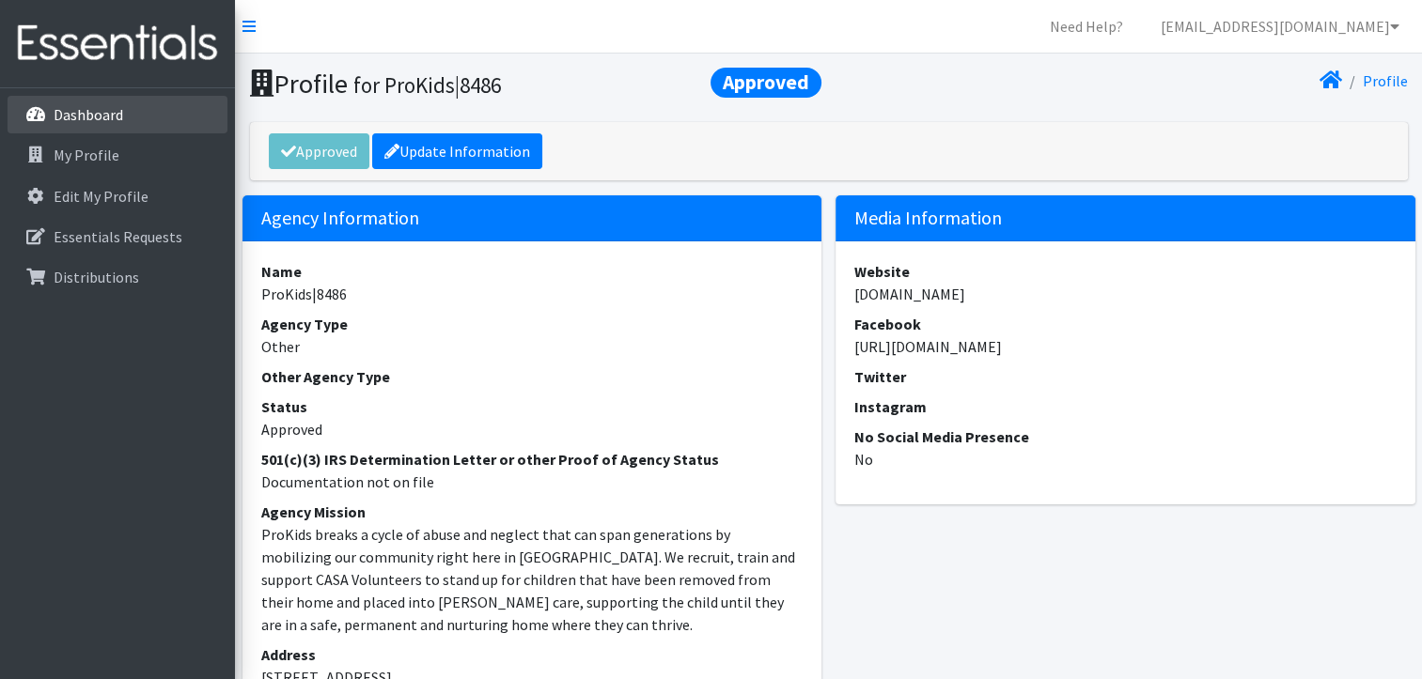
click at [124, 107] on link "Dashboard" at bounding box center [118, 115] width 220 height 38
